Goal: Communication & Community: Share content

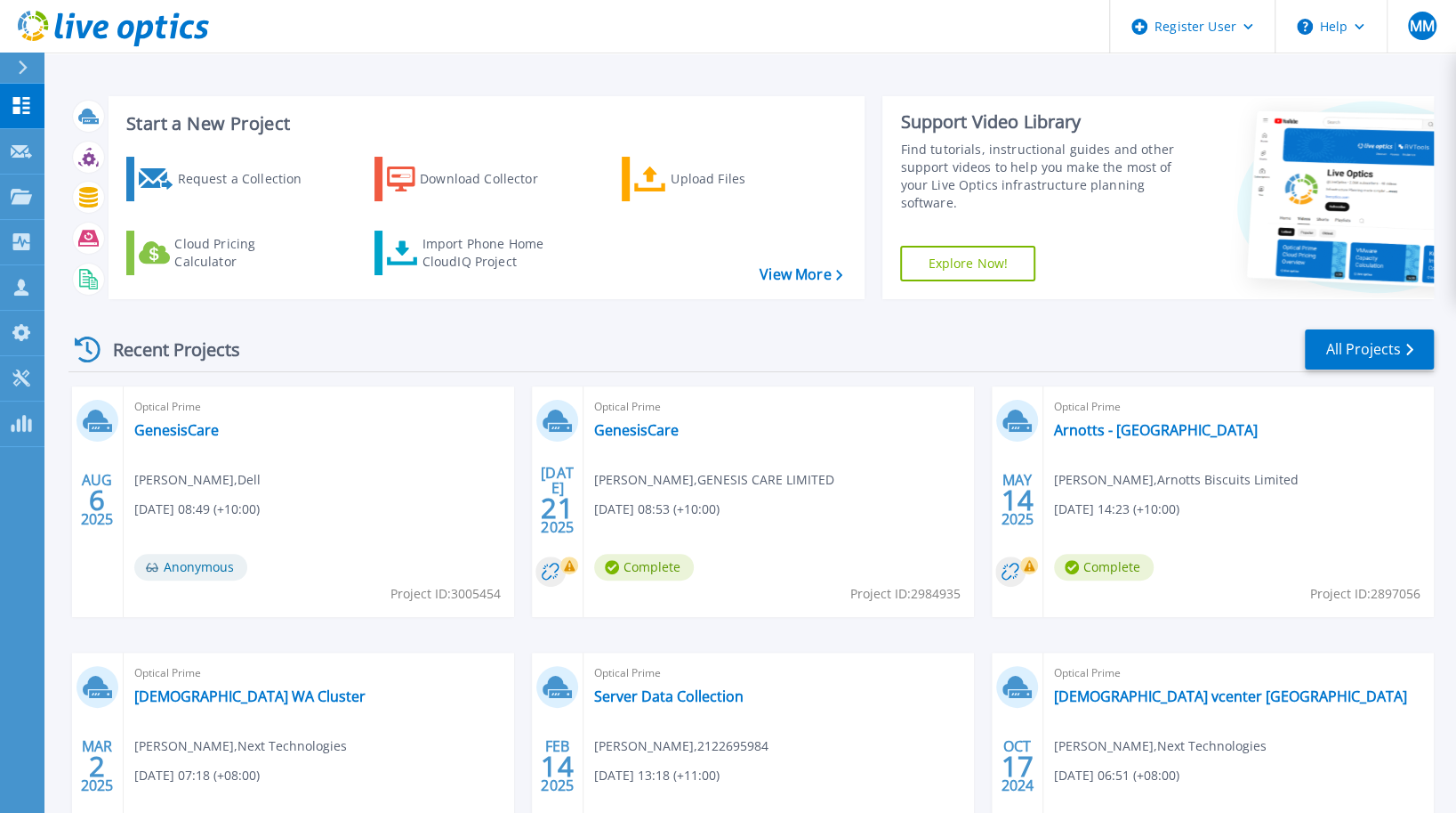
click at [404, 484] on div "Optical Prime GenesisCare Michael Montesin , Dell 08/07/2025, 08:49 (+10:00) An…" at bounding box center [318, 501] width 391 height 231
click at [170, 431] on link "GenesisCare" at bounding box center [177, 430] width 85 height 18
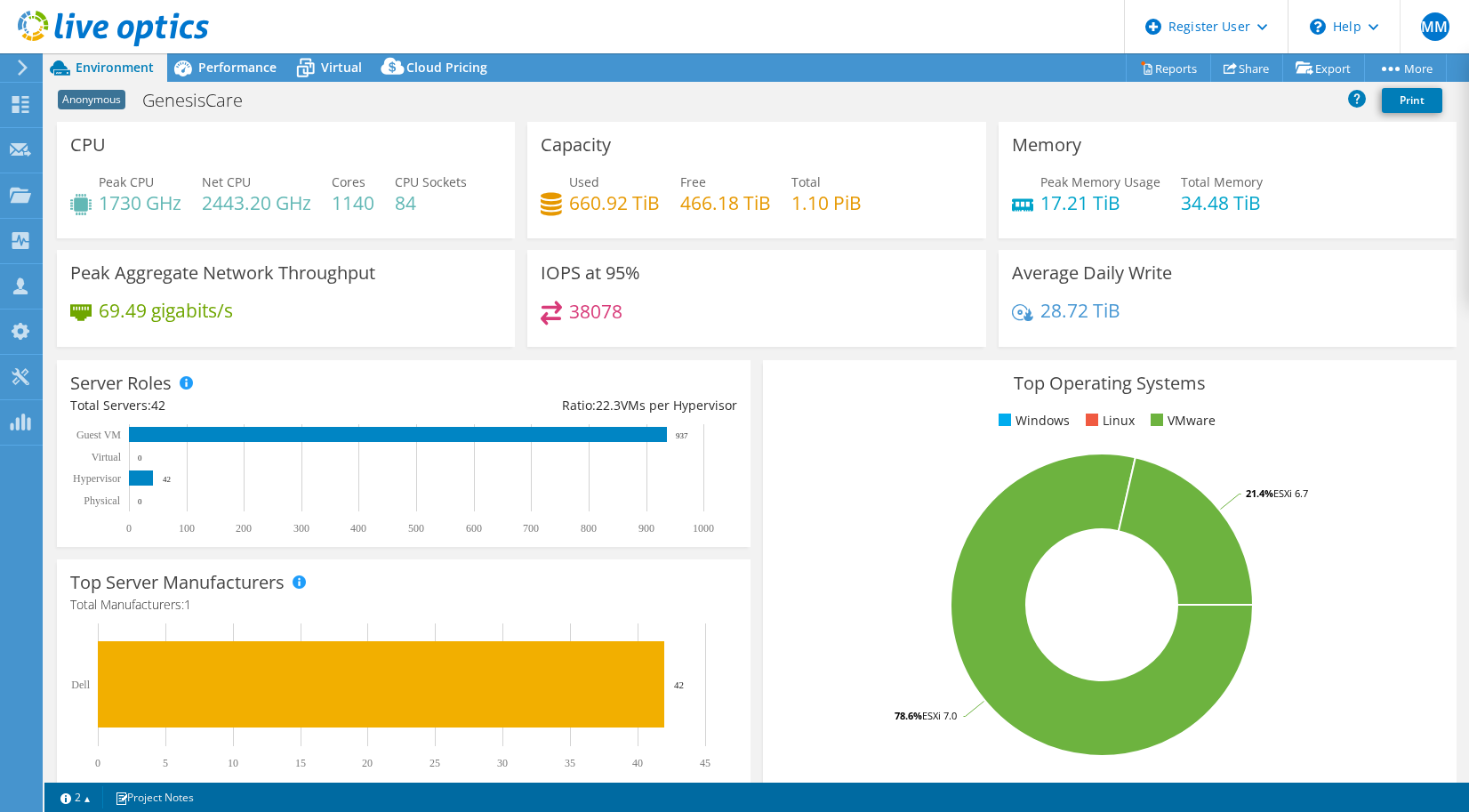
select select "USD"
click at [1246, 67] on link "Share" at bounding box center [1246, 68] width 72 height 27
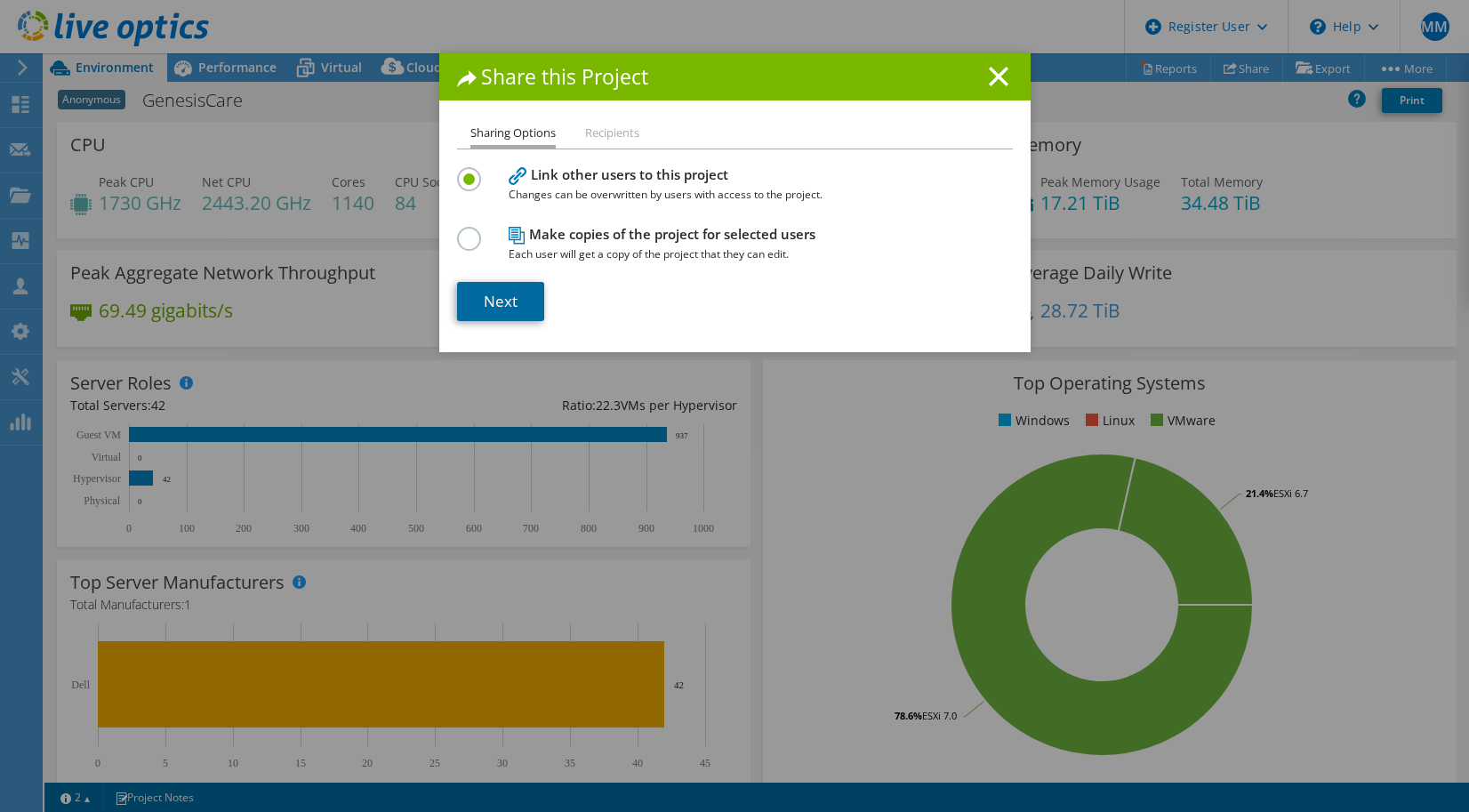
click at [499, 295] on link "Next" at bounding box center [501, 301] width 88 height 40
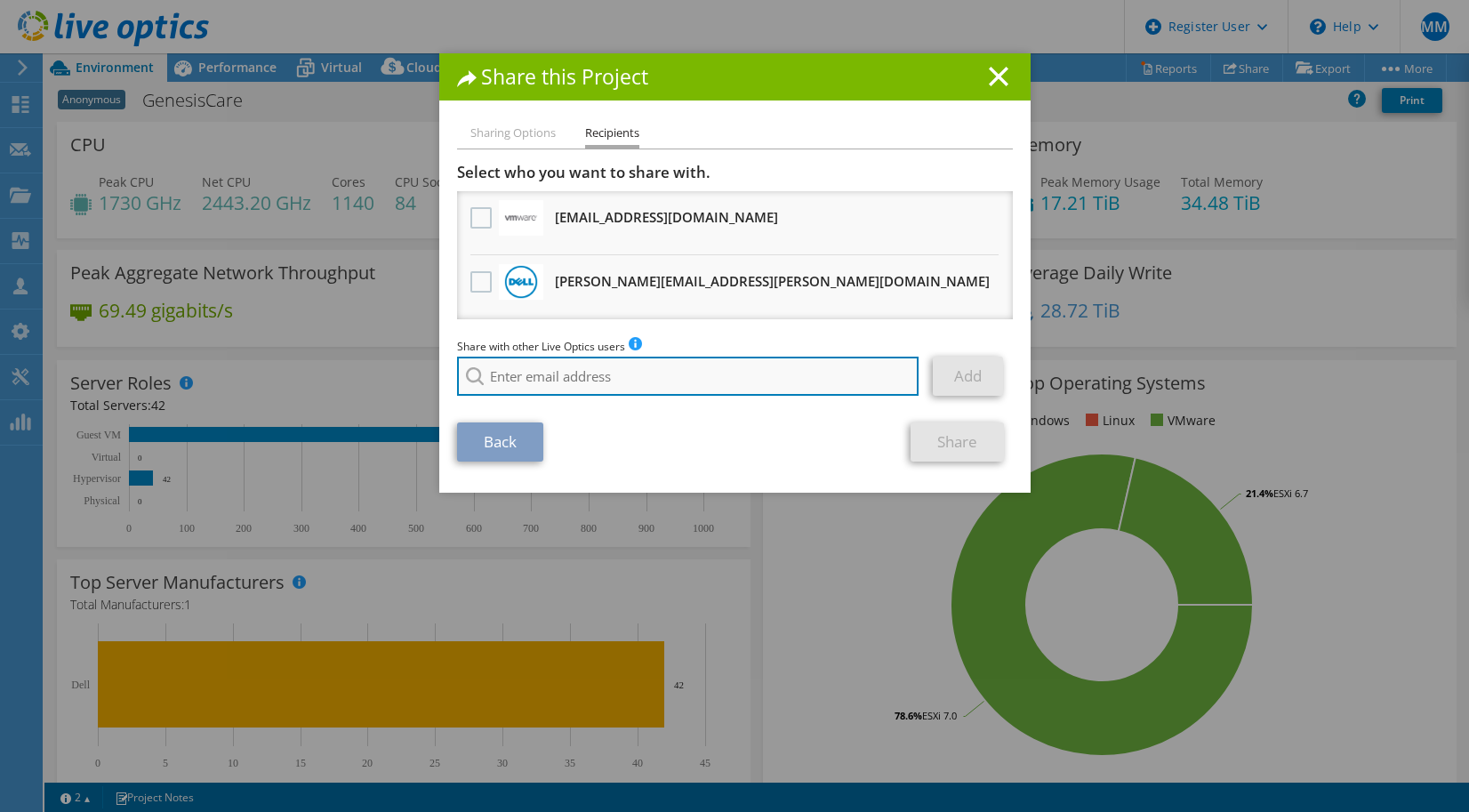
click at [506, 364] on input "search" at bounding box center [688, 376] width 462 height 40
paste input "[PERSON_NAME][EMAIL_ADDRESS][PERSON_NAME][DOMAIN_NAME]"
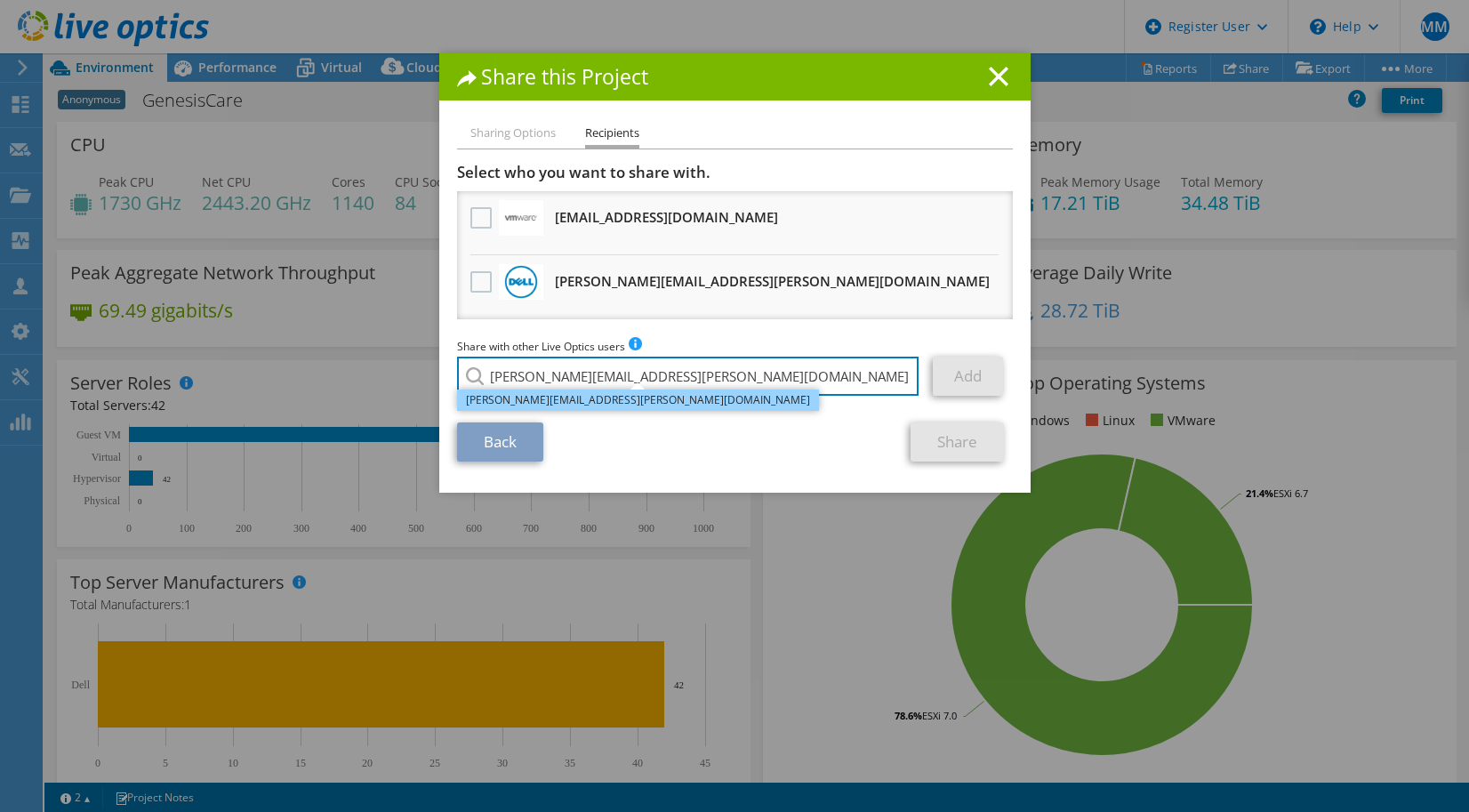
type input "[PERSON_NAME][EMAIL_ADDRESS][PERSON_NAME][DOMAIN_NAME]"
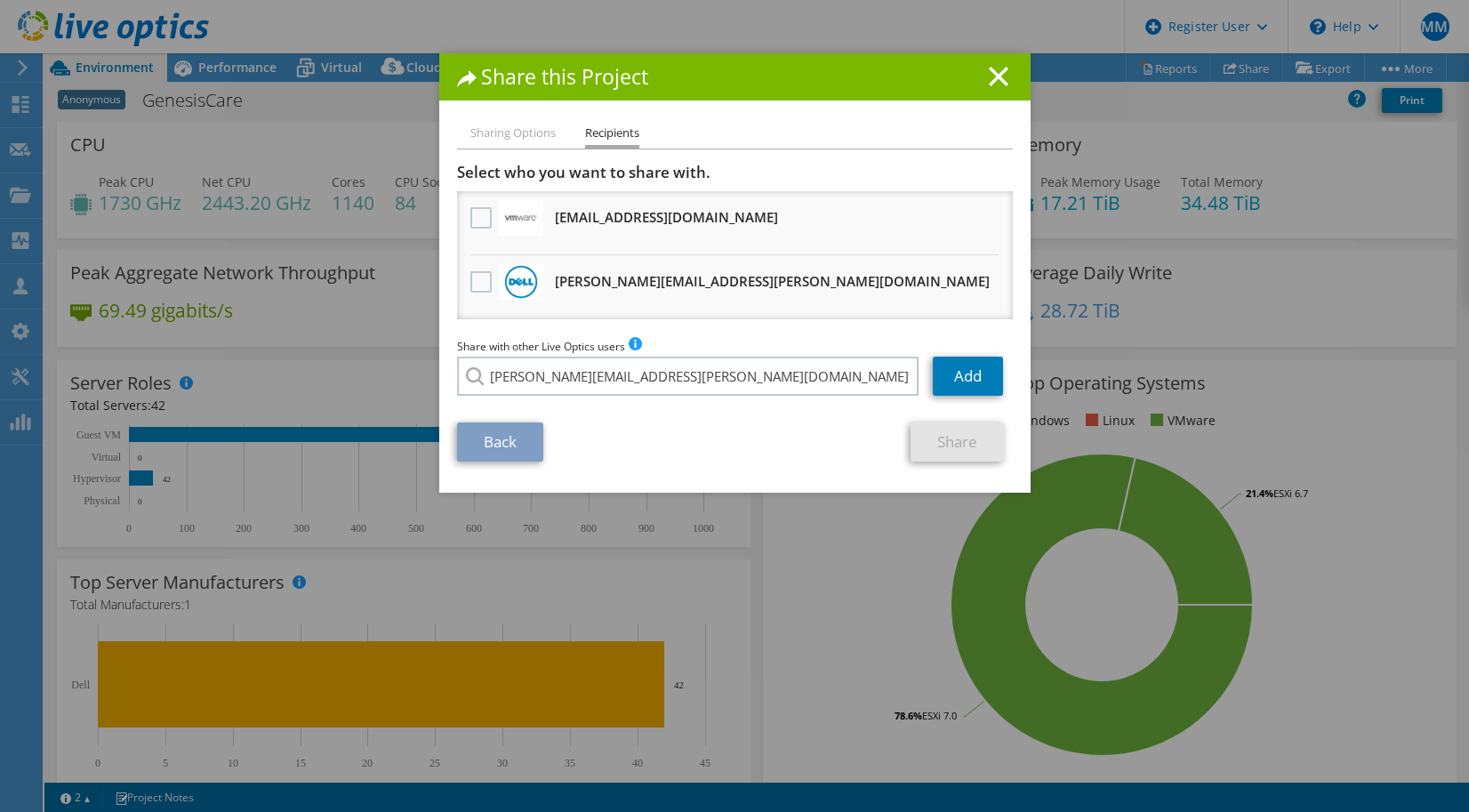
click at [552, 399] on li "[PERSON_NAME][EMAIL_ADDRESS][PERSON_NAME][DOMAIN_NAME]" at bounding box center [638, 388] width 361 height 22
click at [937, 392] on link "Add" at bounding box center [967, 376] width 71 height 40
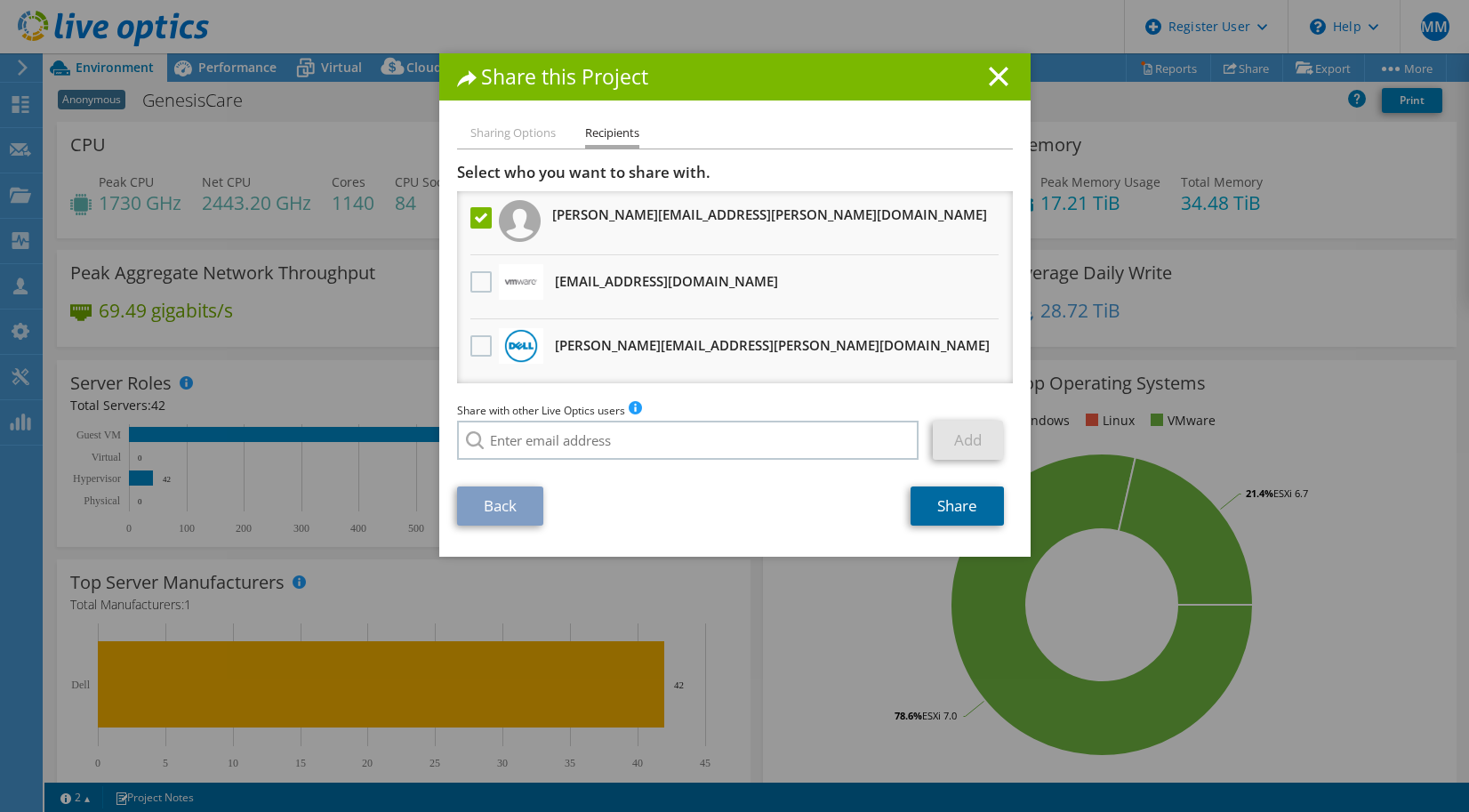
click at [946, 505] on link "Share" at bounding box center [956, 506] width 93 height 40
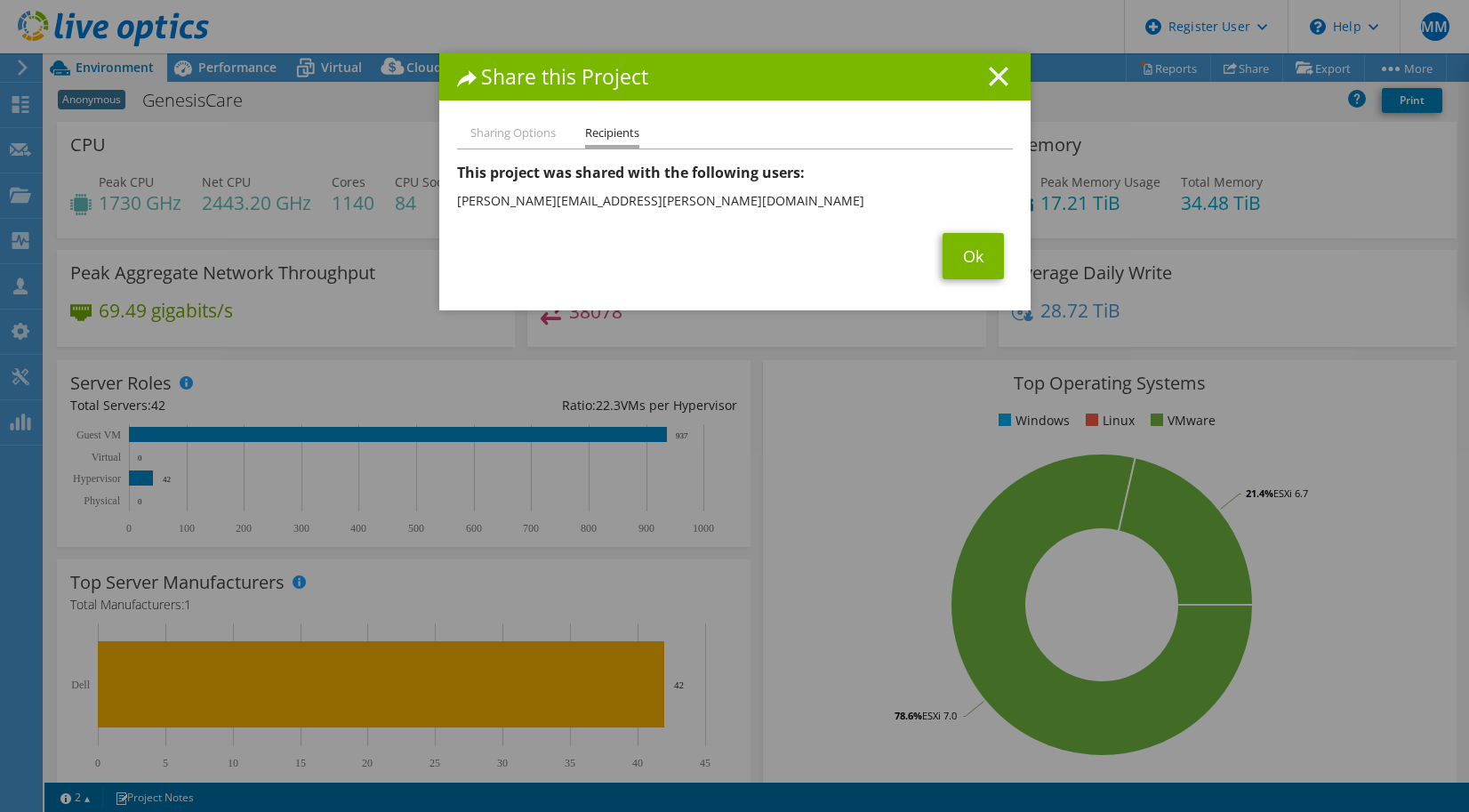
click at [997, 84] on line at bounding box center [998, 76] width 18 height 18
